Goal: Task Accomplishment & Management: Complete application form

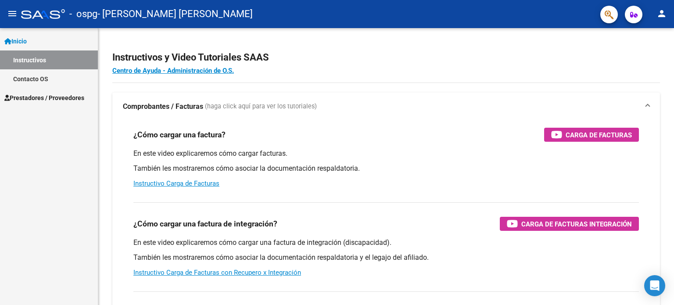
click at [64, 79] on link "Contacto OS" at bounding box center [49, 78] width 98 height 19
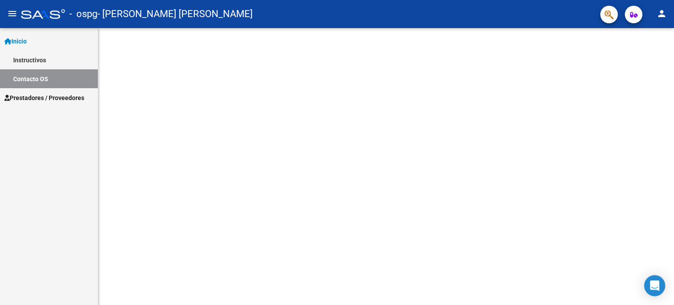
click at [70, 98] on span "Prestadores / Proveedores" at bounding box center [44, 98] width 80 height 10
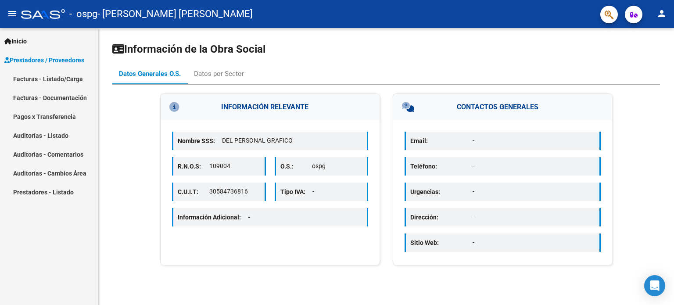
click at [70, 77] on link "Facturas - Listado/Carga" at bounding box center [49, 78] width 98 height 19
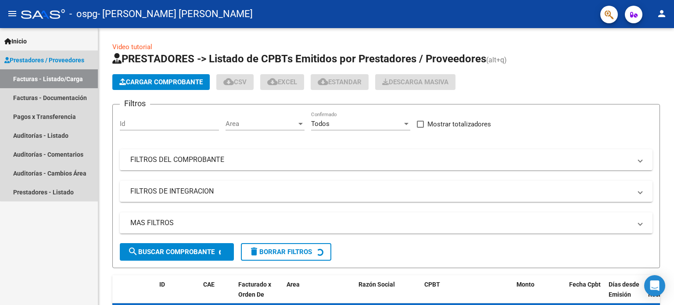
click at [73, 61] on span "Prestadores / Proveedores" at bounding box center [44, 60] width 80 height 10
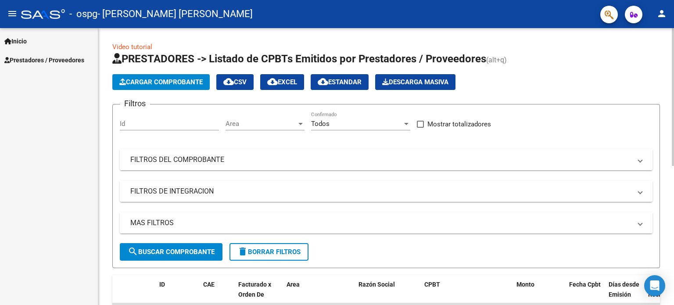
click at [153, 77] on button "Cargar Comprobante" at bounding box center [160, 82] width 97 height 16
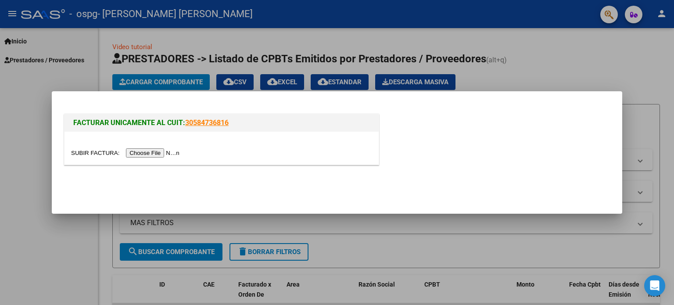
click at [168, 156] on input "file" at bounding box center [126, 152] width 111 height 9
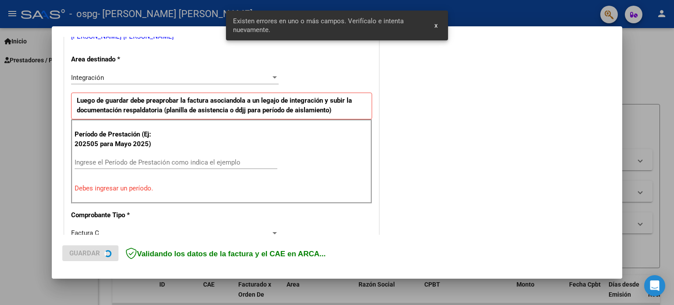
scroll to position [205, 0]
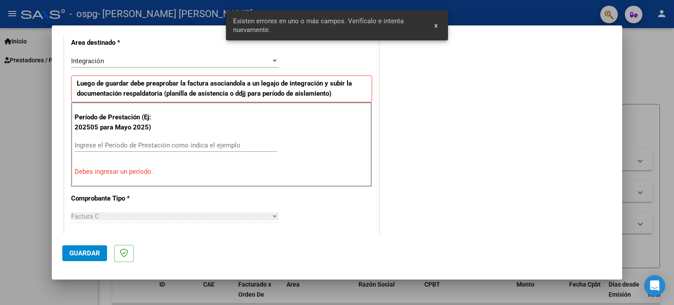
click at [191, 149] on div "Ingrese el Período de Prestación como indica el ejemplo" at bounding box center [176, 145] width 203 height 13
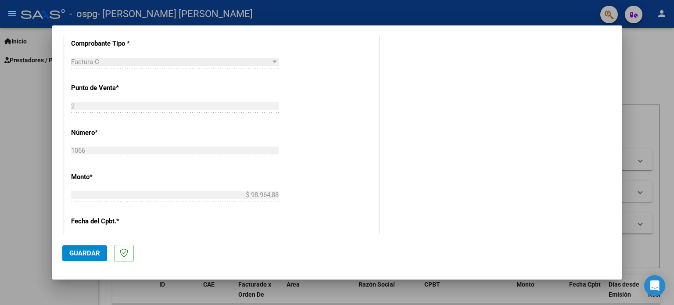
scroll to position [572, 0]
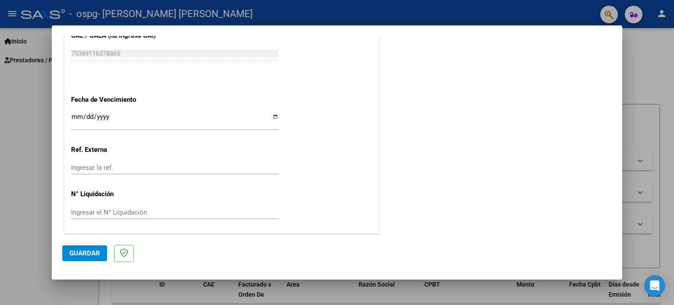
type input "202508"
click at [81, 251] on span "Guardar" at bounding box center [84, 253] width 31 height 8
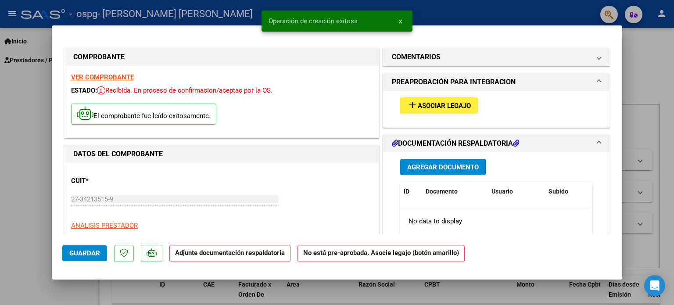
click at [174, 170] on div "CUIT * 27-34213515-9 Ingresar CUIT ANALISIS PRESTADOR [PERSON_NAME] [PERSON_NAM…" at bounding box center [221, 207] width 301 height 77
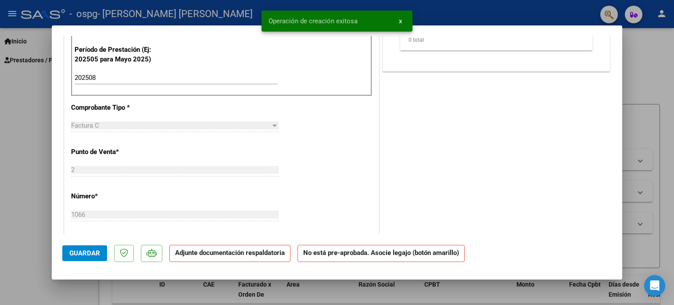
scroll to position [526, 0]
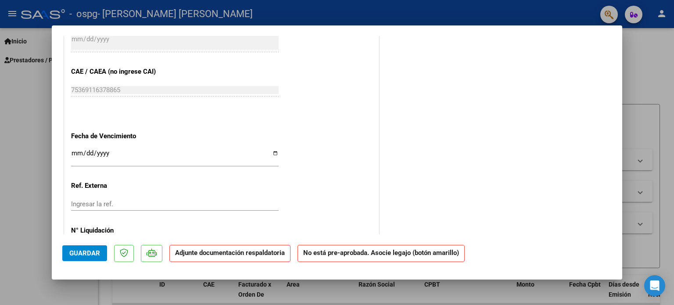
click at [272, 151] on input "Ingresar la fecha" at bounding box center [174, 157] width 207 height 14
click at [271, 156] on input "Ingresar la fecha" at bounding box center [174, 157] width 207 height 14
click at [272, 153] on input "Ingresar la fecha" at bounding box center [174, 157] width 207 height 14
type input "[DATE]"
click at [218, 168] on div "[DATE] Ingresar la fecha" at bounding box center [174, 160] width 207 height 27
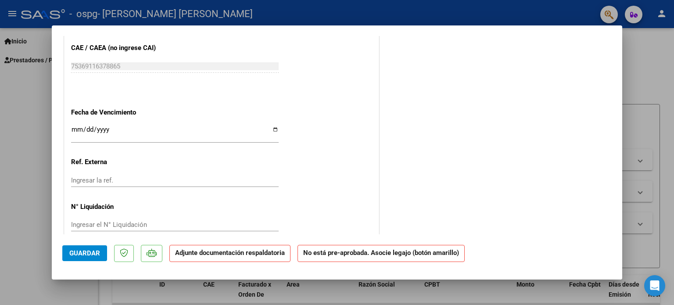
scroll to position [563, 0]
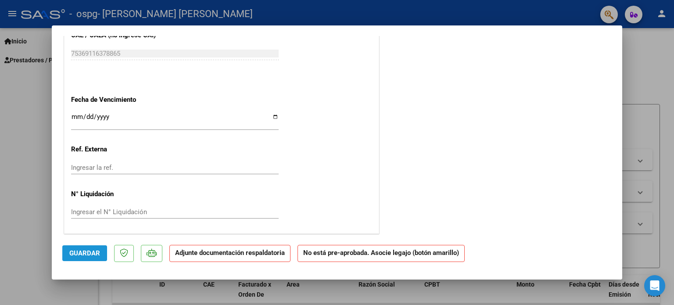
click at [95, 249] on span "Guardar" at bounding box center [84, 253] width 31 height 8
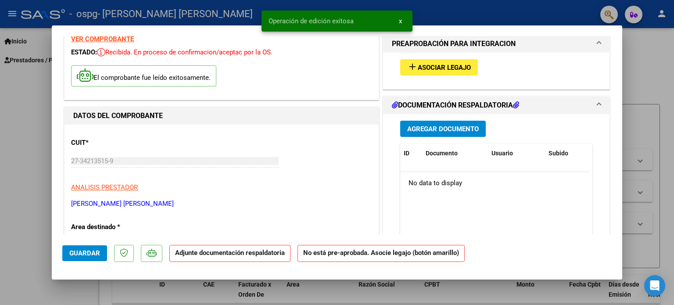
scroll to position [36, 0]
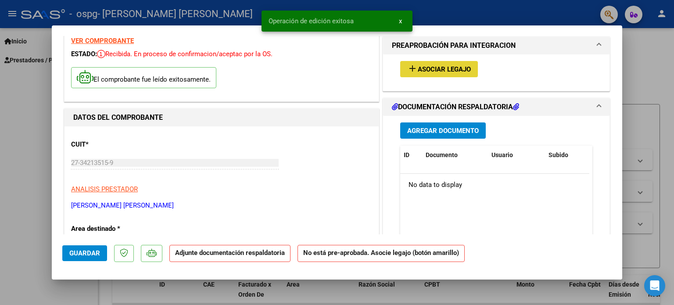
click at [453, 65] on span "add Asociar Legajo" at bounding box center [439, 69] width 64 height 8
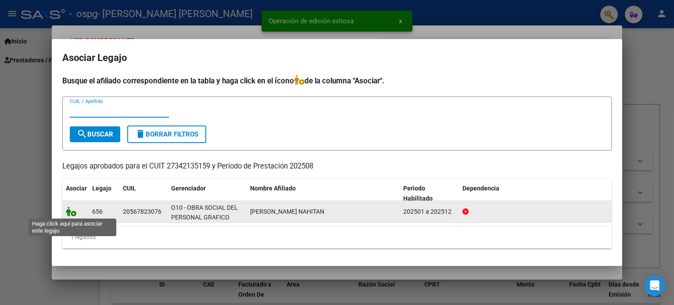
click at [70, 211] on icon at bounding box center [71, 212] width 11 height 10
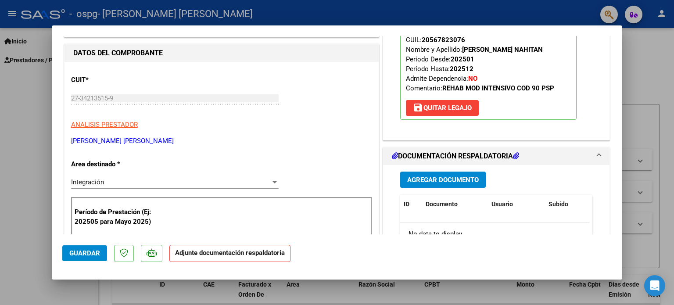
scroll to position [212, 0]
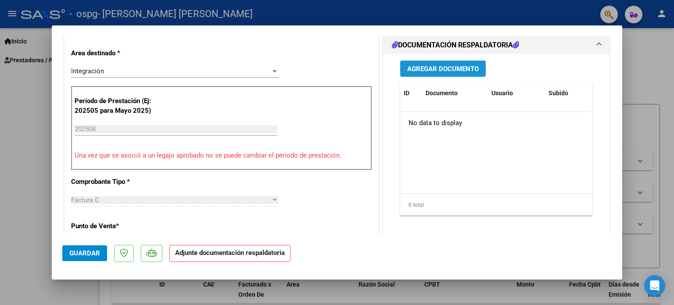
click at [435, 68] on span "Agregar Documento" at bounding box center [442, 69] width 71 height 8
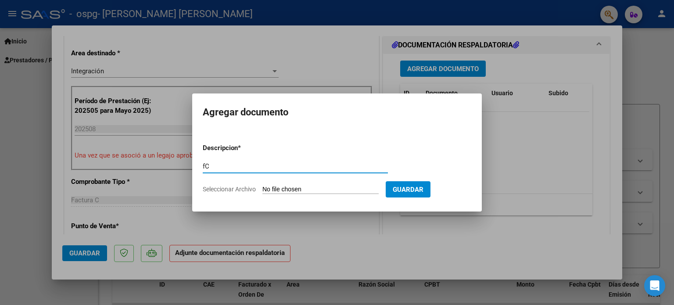
type input "fC"
click at [421, 188] on span "Guardar" at bounding box center [407, 189] width 31 height 8
click at [423, 192] on span "Guardar" at bounding box center [407, 189] width 31 height 8
click at [339, 189] on input "Seleccionar Archivo" at bounding box center [320, 189] width 116 height 8
type input "C:\fakepath\27342135159_011_00002_00001066.pdf"
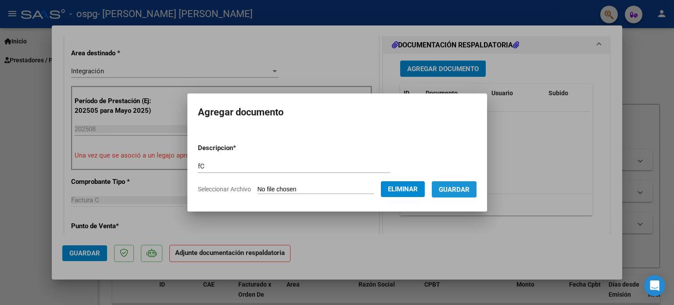
click at [469, 193] on span "Guardar" at bounding box center [453, 189] width 31 height 8
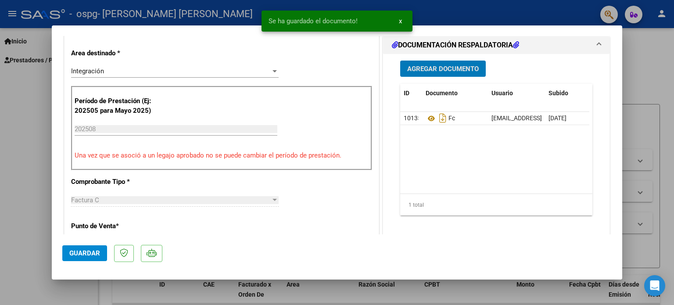
click at [460, 68] on span "Agregar Documento" at bounding box center [442, 69] width 71 height 8
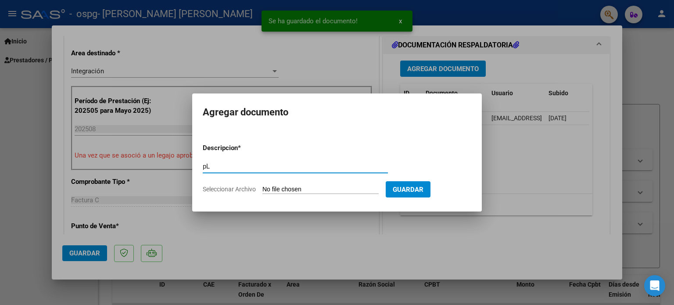
type input "p"
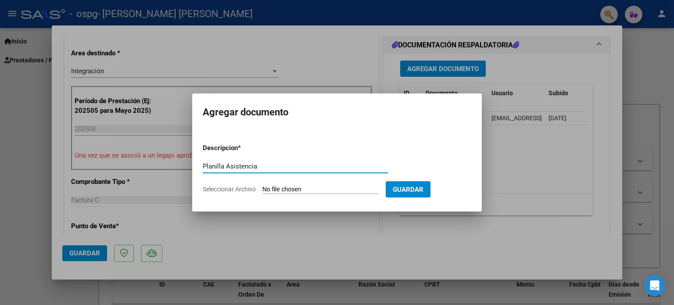
type input "Planilla Asistencia"
click at [349, 187] on input "Seleccionar Archivo" at bounding box center [320, 189] width 116 height 8
type input "C:\fakepath\Nahitan [DATE].pdf"
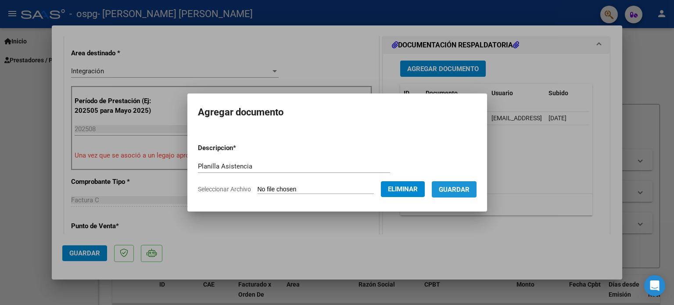
click at [461, 193] on span "Guardar" at bounding box center [453, 189] width 31 height 8
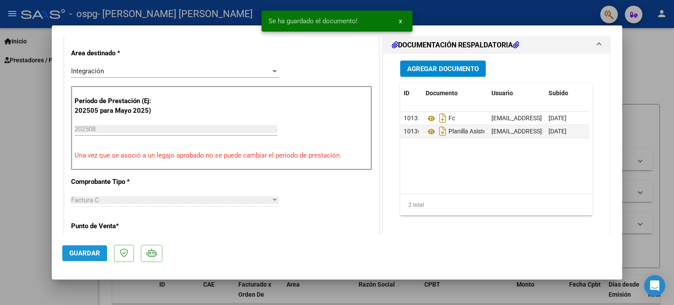
click at [82, 247] on button "Guardar" at bounding box center [84, 253] width 45 height 16
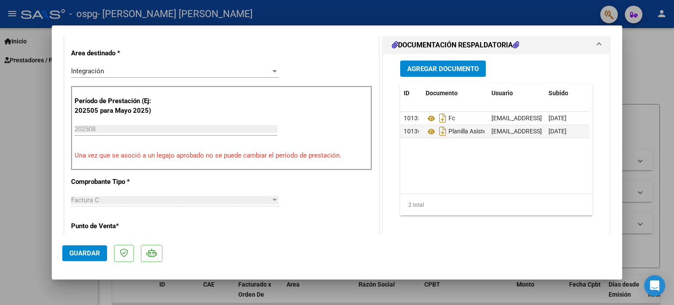
click at [42, 101] on div at bounding box center [337, 152] width 674 height 305
type input "$ 0,00"
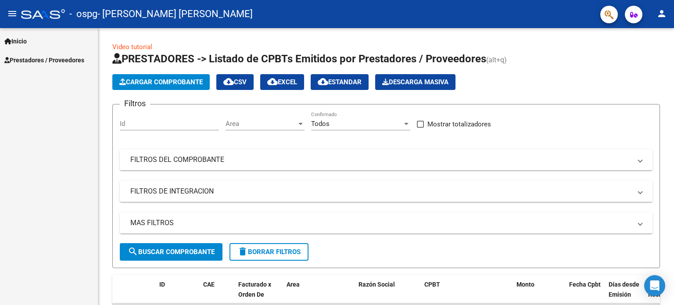
click at [74, 58] on span "Prestadores / Proveedores" at bounding box center [44, 60] width 80 height 10
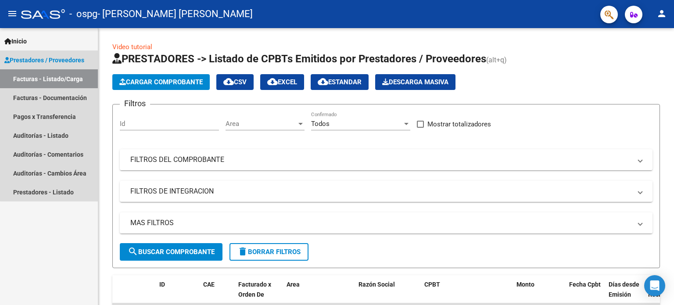
click at [67, 80] on link "Facturas - Listado/Carga" at bounding box center [49, 78] width 98 height 19
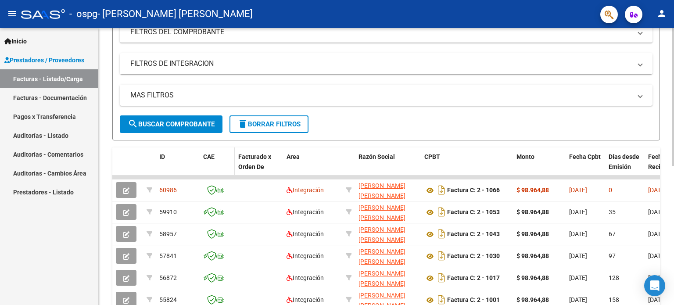
scroll to position [132, 0]
